Goal: Find specific page/section: Find specific page/section

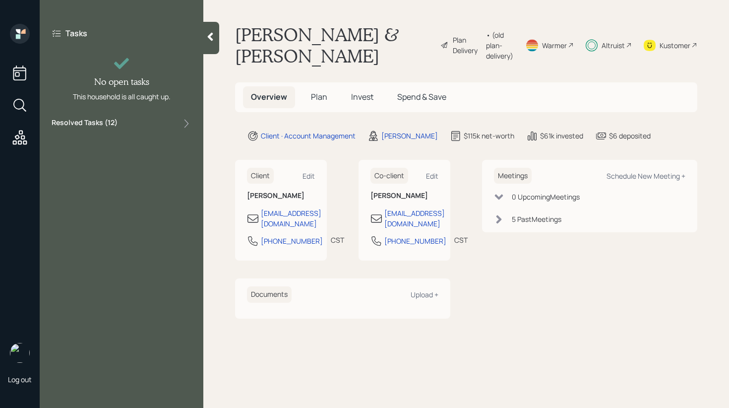
click at [131, 125] on div "Resolved Tasks ( 12 )" at bounding box center [122, 124] width 140 height 12
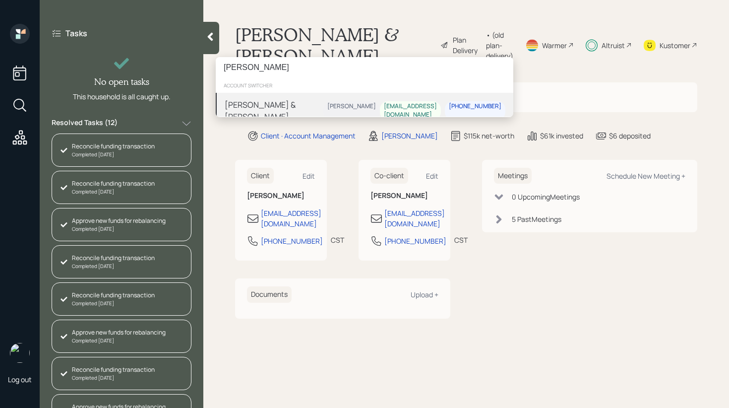
type input "[PERSON_NAME]"
click at [295, 99] on div "[PERSON_NAME] & [PERSON_NAME]" at bounding box center [274, 111] width 99 height 24
